Goal: Information Seeking & Learning: Learn about a topic

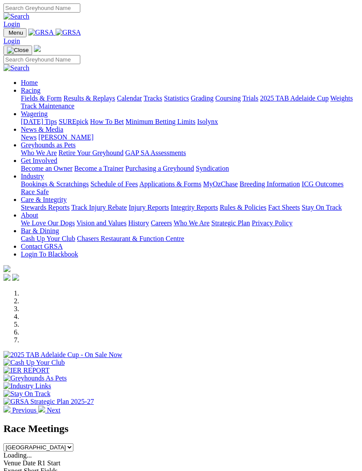
click at [40, 94] on link "Racing" at bounding box center [31, 90] width 20 height 7
click at [117, 102] on link "Calendar" at bounding box center [129, 98] width 25 height 7
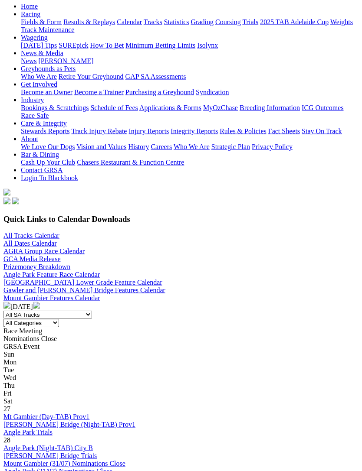
scroll to position [86, 0]
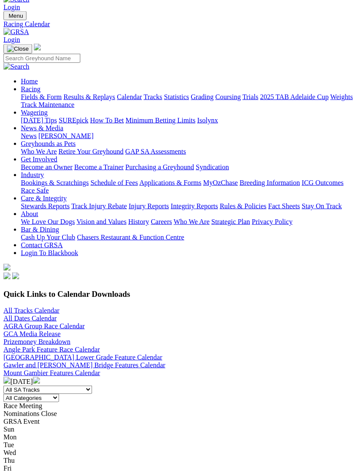
scroll to position [17, 0]
click at [40, 377] on img at bounding box center [36, 380] width 7 height 7
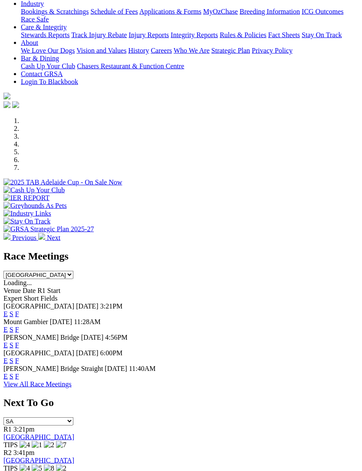
scroll to position [173, 0]
click at [19, 310] on link "F" at bounding box center [17, 313] width 4 height 7
